Goal: Information Seeking & Learning: Find specific fact

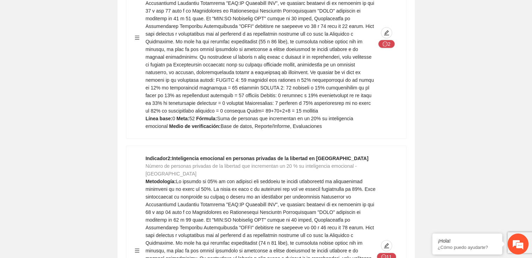
scroll to position [4668, 0]
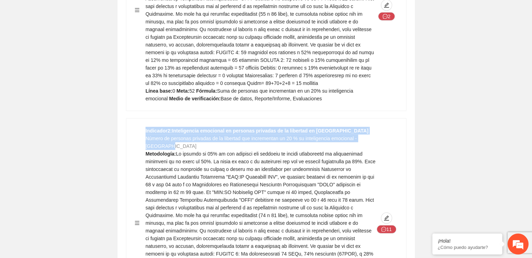
drag, startPoint x: 145, startPoint y: 76, endPoint x: 169, endPoint y: 80, distance: 24.2
click at [169, 127] on div "Indicador 2 : Inteligencia emocional en personas privadas de la libertad en [GE…" at bounding box center [266, 223] width 263 height 192
click at [169, 127] on div "Indicador 2 : Inteligencia emocional en personas privadas de la libertad en [GE…" at bounding box center [261, 223] width 230 height 192
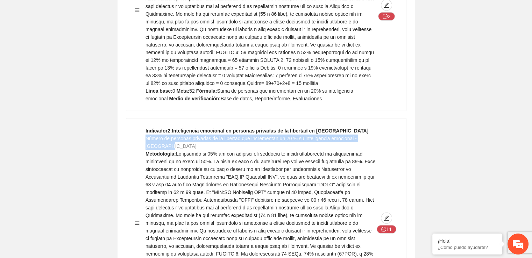
drag, startPoint x: 165, startPoint y: 82, endPoint x: 146, endPoint y: 76, distance: 20.0
click at [146, 136] on span "Número de personas privadas de la libertad que incrementan un 20 % su inteligen…" at bounding box center [251, 142] width 211 height 13
copy span "Número de personas privadas de la libertad que incrementan un 20 % su inteligen…"
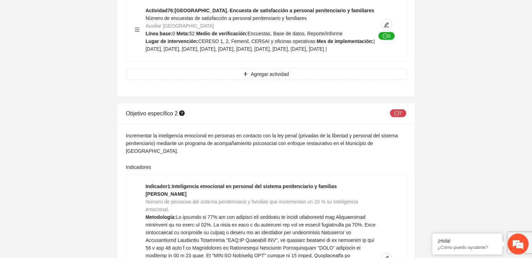
scroll to position [10186, 0]
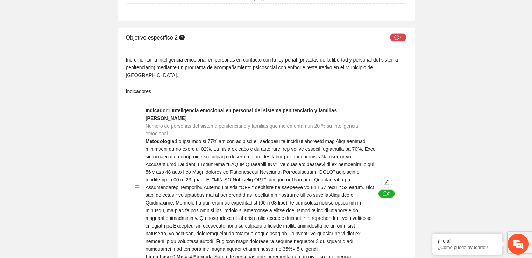
scroll to position [10256, 0]
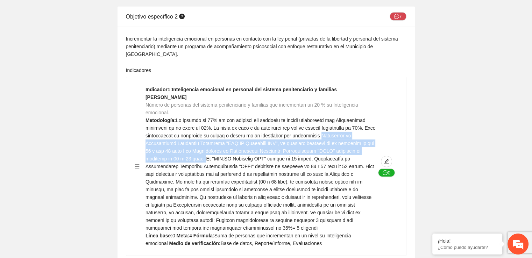
drag, startPoint x: 323, startPoint y: 161, endPoint x: 168, endPoint y: 185, distance: 156.5
copy span "Inventario de Inteligencia Emocional Abreviado "ICE:NA Abreviado NNA", en perso…"
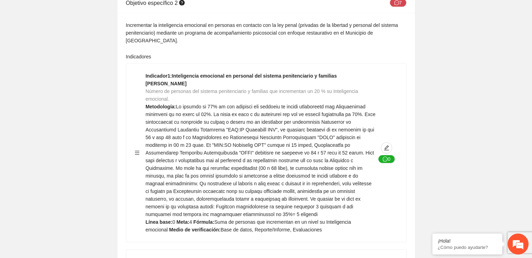
scroll to position [10214, 0]
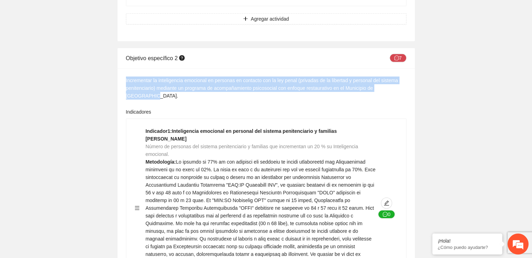
drag, startPoint x: 126, startPoint y: 121, endPoint x: 407, endPoint y: 129, distance: 281.1
copy div "Incrementar la inteligencia emocional en personas en contacto con la ley penal …"
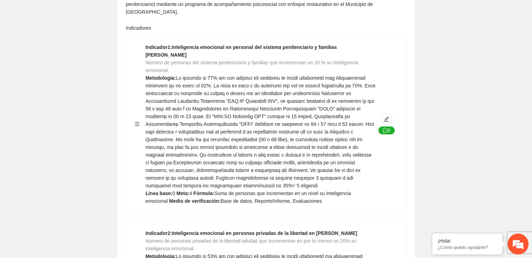
scroll to position [10312, 0]
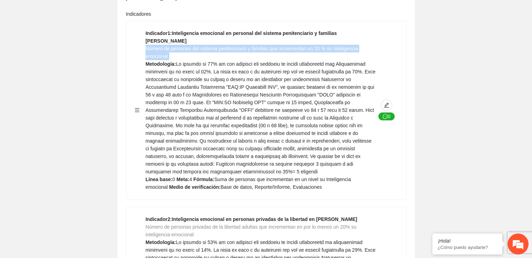
drag, startPoint x: 146, startPoint y: 74, endPoint x: 169, endPoint y: 82, distance: 25.2
copy span "Número de personas del sistema penitenciario y familias que incrementan un 20 %…"
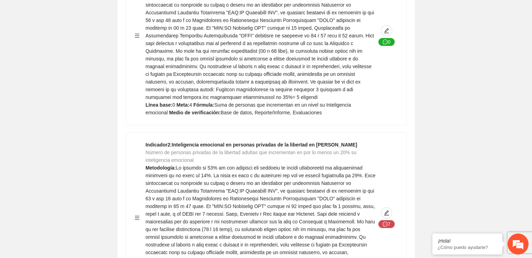
scroll to position [10414, 0]
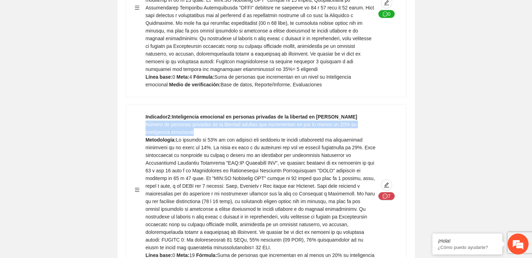
drag, startPoint x: 145, startPoint y: 150, endPoint x: 201, endPoint y: 158, distance: 56.2
copy span "Número de personas privadas de la libertad adultas que incrementan en por lo me…"
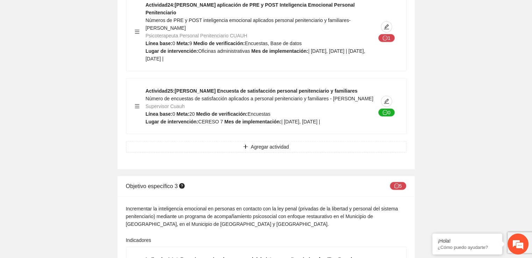
scroll to position [12425, 0]
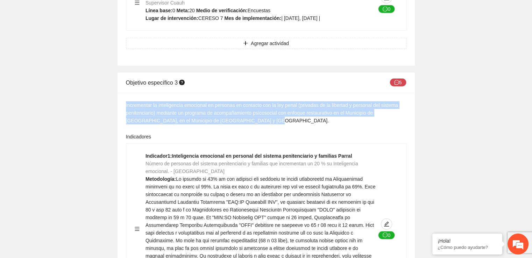
drag, startPoint x: 230, startPoint y: 142, endPoint x: 118, endPoint y: 129, distance: 113.0
copy div "Incrementar la inteligencia emocional en personas en contacto con la ley penal …"
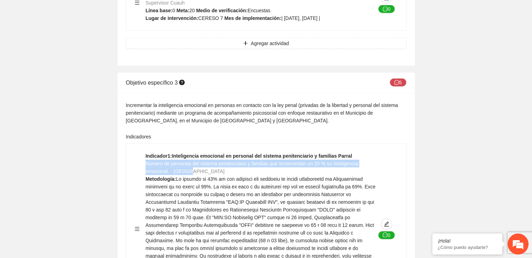
drag, startPoint x: 146, startPoint y: 184, endPoint x: 194, endPoint y: 192, distance: 48.9
copy span "Número de personas del sistema penitenciario y familias que incrementan un 20 %…"
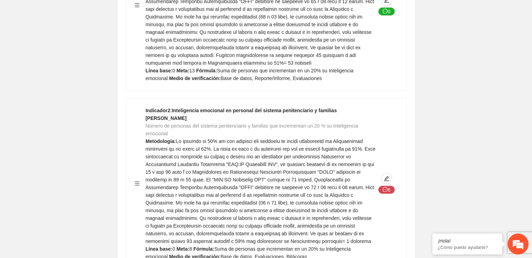
scroll to position [12658, 0]
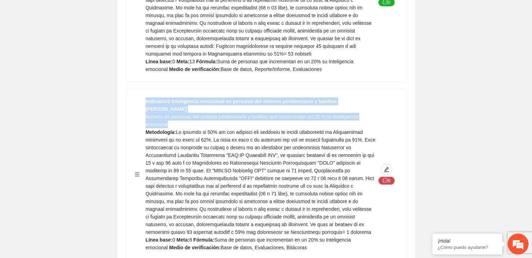
drag, startPoint x: 144, startPoint y: 130, endPoint x: 169, endPoint y: 137, distance: 26.1
copy div "Indicador 2 : Inteligencia emocional en personal del sistema penitenciario y fa…"
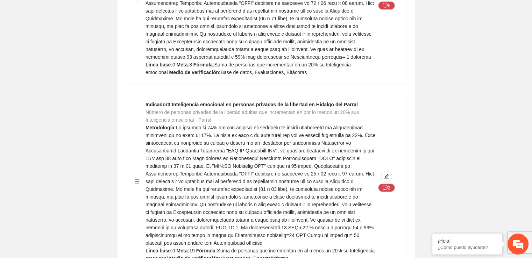
scroll to position [12840, 0]
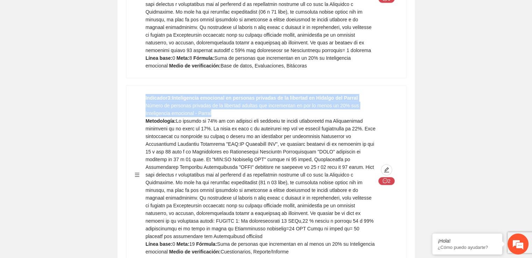
drag, startPoint x: 214, startPoint y: 125, endPoint x: 145, endPoint y: 118, distance: 69.3
click at [145, 118] on div "Indicador 3 : Inteligencia emocional en personas privadas de la libertad en Hid…" at bounding box center [266, 175] width 263 height 162
click at [147, 116] on span "Número de personas privadas de la libertad adultas que incrementan en por lo me…" at bounding box center [252, 109] width 213 height 13
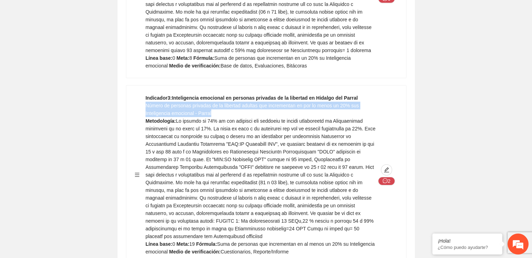
drag, startPoint x: 145, startPoint y: 118, endPoint x: 214, endPoint y: 126, distance: 69.1
click at [214, 126] on div "Indicador 3 : Inteligencia emocional en personas privadas de la libertad en Hid…" at bounding box center [261, 175] width 230 height 162
copy span "Número de personas privadas de la libertad adultas que incrementan en por lo me…"
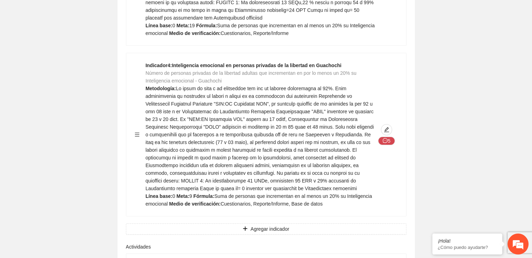
scroll to position [13059, 0]
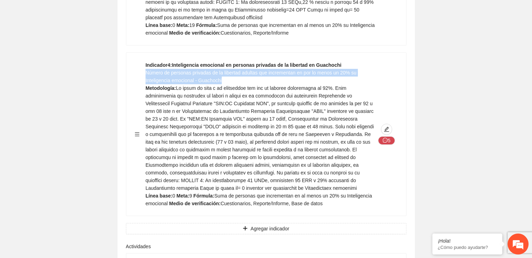
drag, startPoint x: 225, startPoint y: 84, endPoint x: 147, endPoint y: 80, distance: 78.1
click at [147, 80] on div "Indicador 4 : Inteligencia emocional en personas privadas de la libertad en Gua…" at bounding box center [261, 134] width 230 height 146
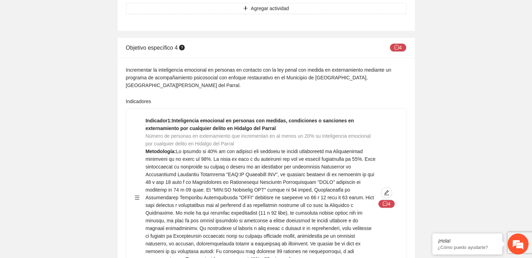
scroll to position [16261, 0]
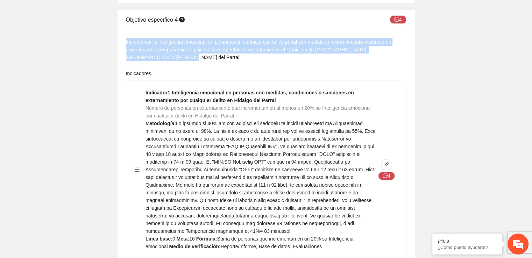
drag, startPoint x: 142, startPoint y: 80, endPoint x: 126, endPoint y: 65, distance: 21.8
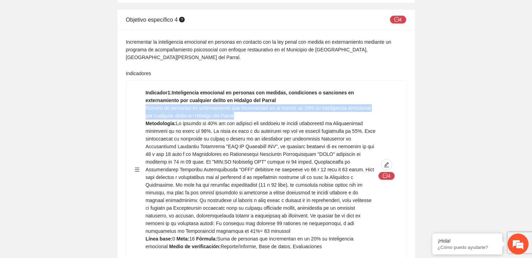
drag, startPoint x: 146, startPoint y: 130, endPoint x: 237, endPoint y: 137, distance: 91.9
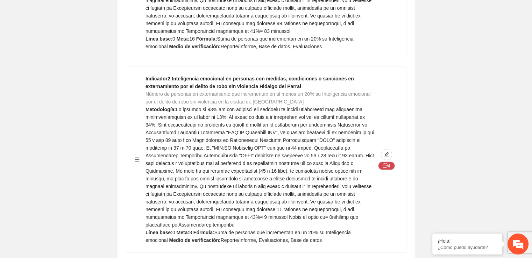
scroll to position [16480, 0]
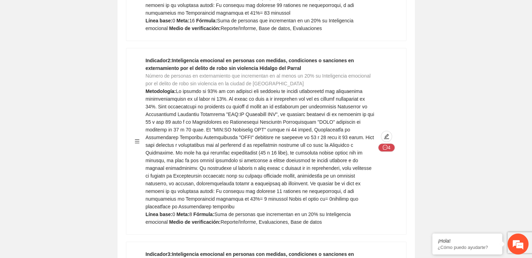
drag, startPoint x: 294, startPoint y: 97, endPoint x: 147, endPoint y: 91, distance: 147.0
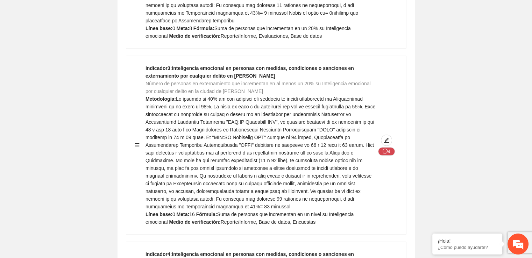
scroll to position [16671, 0]
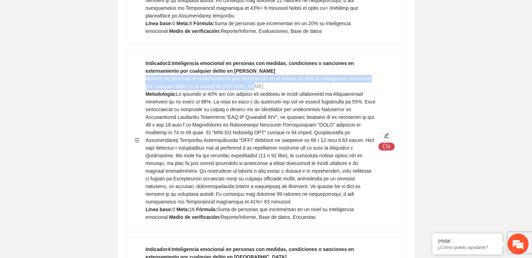
drag, startPoint x: 252, startPoint y: 92, endPoint x: 146, endPoint y: 86, distance: 106.6
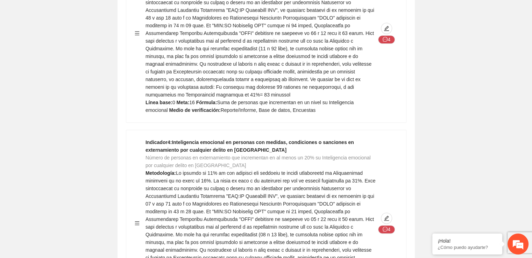
scroll to position [16787, 0]
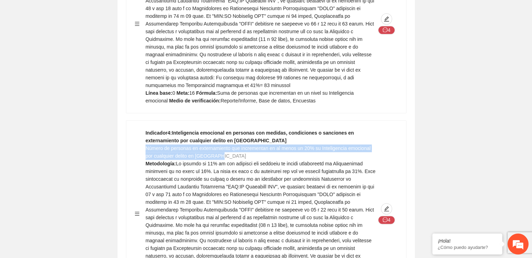
drag, startPoint x: 220, startPoint y: 154, endPoint x: 146, endPoint y: 149, distance: 74.4
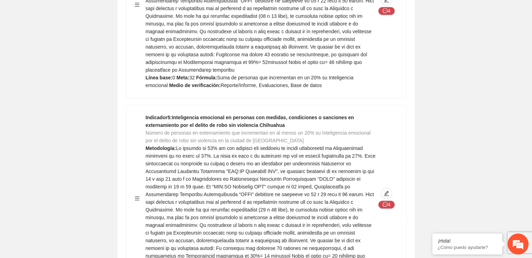
scroll to position [17010, 0]
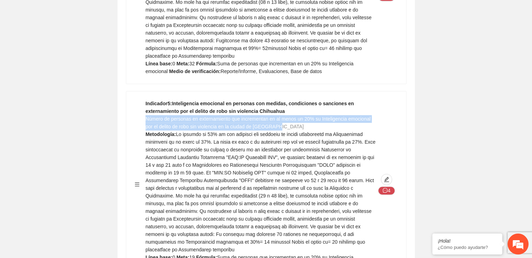
drag, startPoint x: 279, startPoint y: 117, endPoint x: 146, endPoint y: 112, distance: 133.4
click at [146, 112] on div "Indicador 5 : Inteligencia emocional en personas con medidas, condiciones o san…" at bounding box center [261, 184] width 230 height 169
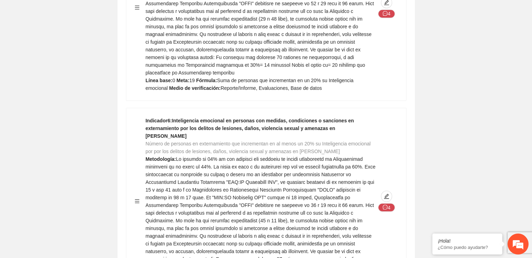
scroll to position [17192, 0]
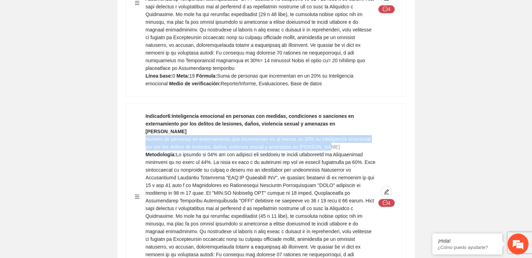
drag, startPoint x: 330, startPoint y: 121, endPoint x: 146, endPoint y: 117, distance: 184.4
click at [146, 117] on div "Indicador 6 : Inteligencia emocional en personas con medidas, condiciones o san…" at bounding box center [261, 196] width 230 height 169
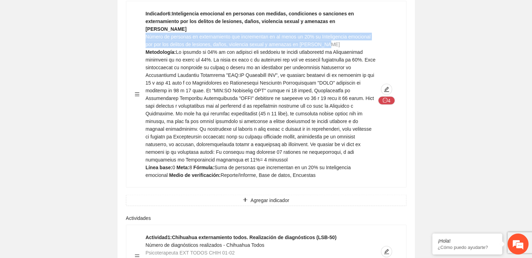
scroll to position [17317, 0]
